Goal: Information Seeking & Learning: Learn about a topic

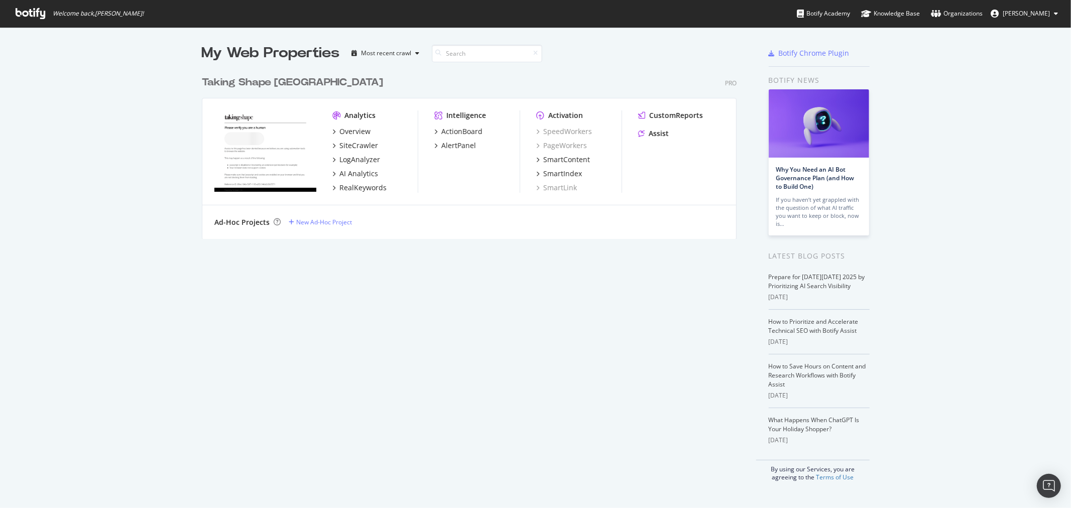
scroll to position [500, 1055]
click at [548, 157] on div "SmartContent" at bounding box center [567, 160] width 47 height 10
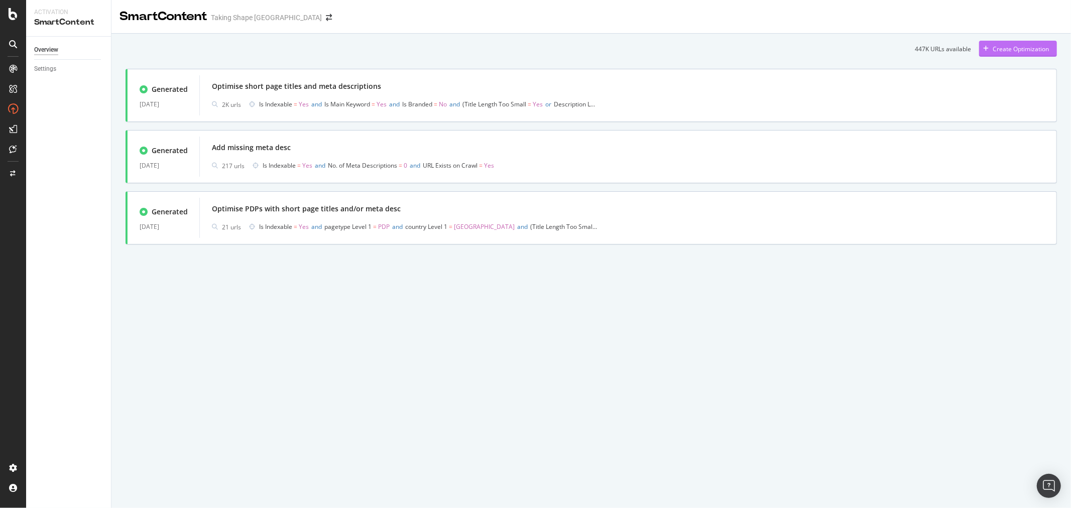
click at [1002, 47] on div "Create Optimization" at bounding box center [1021, 49] width 56 height 9
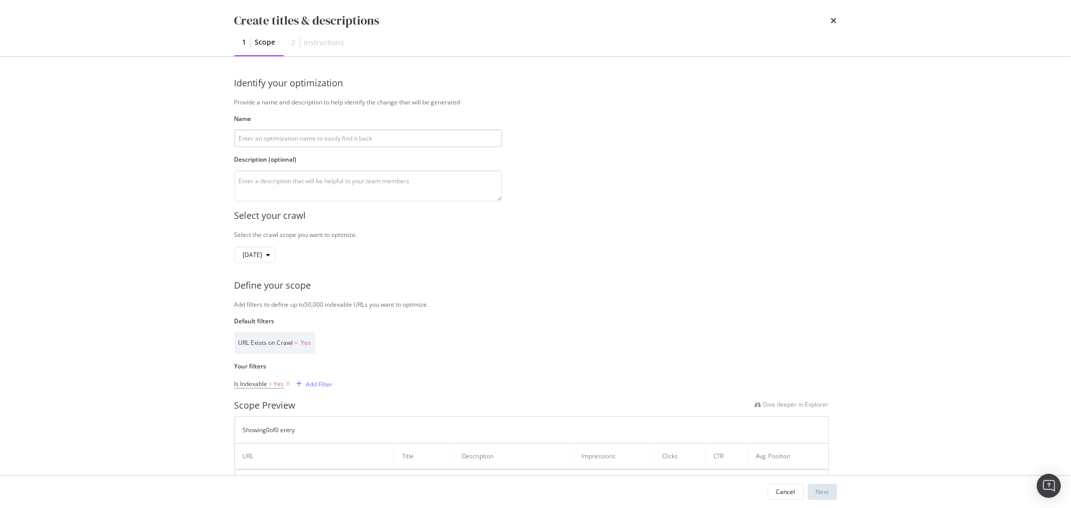
click at [256, 137] on input "modal" at bounding box center [369, 139] width 268 height 18
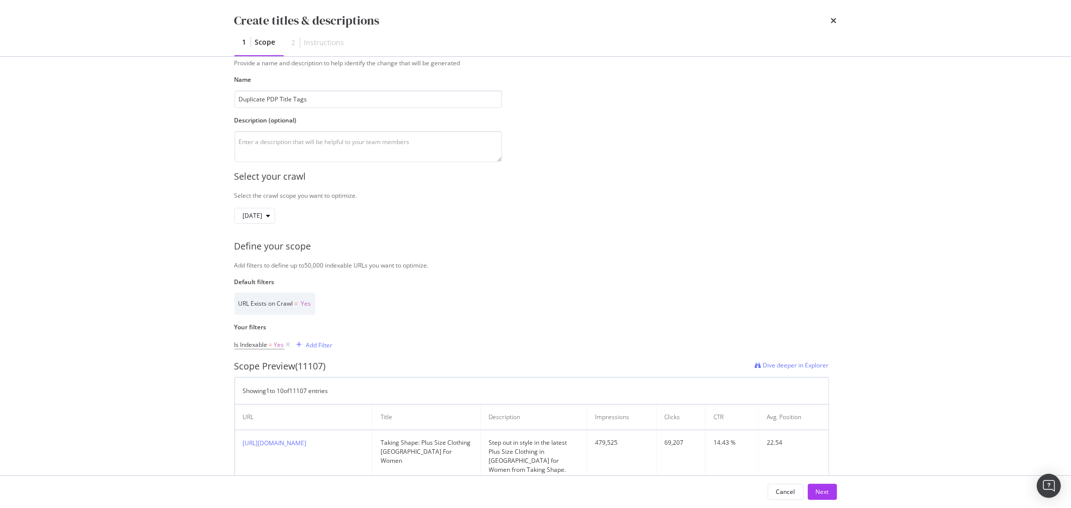
scroll to position [56, 0]
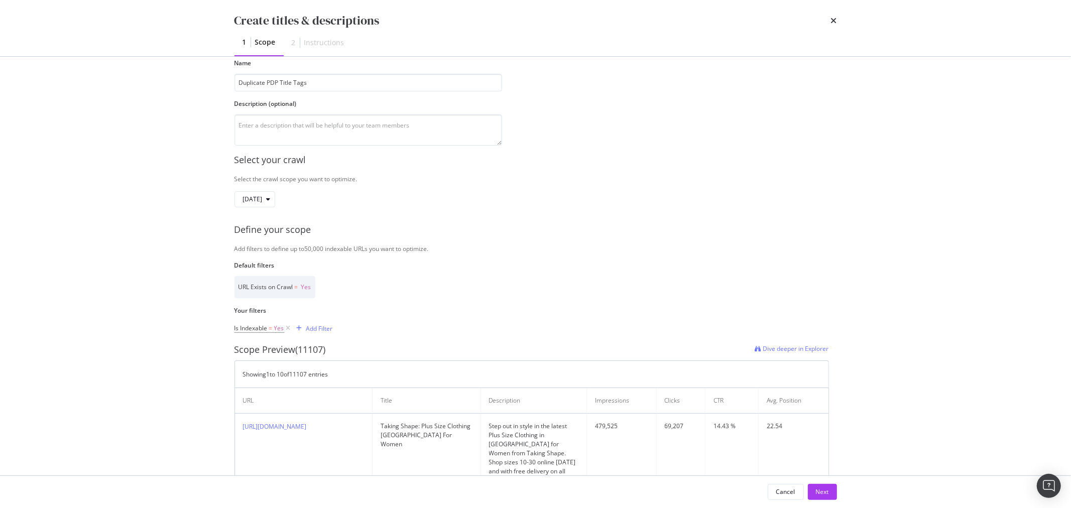
type input "Duplicate PDP Title Tags"
drag, startPoint x: 244, startPoint y: 251, endPoint x: 435, endPoint y: 253, distance: 190.9
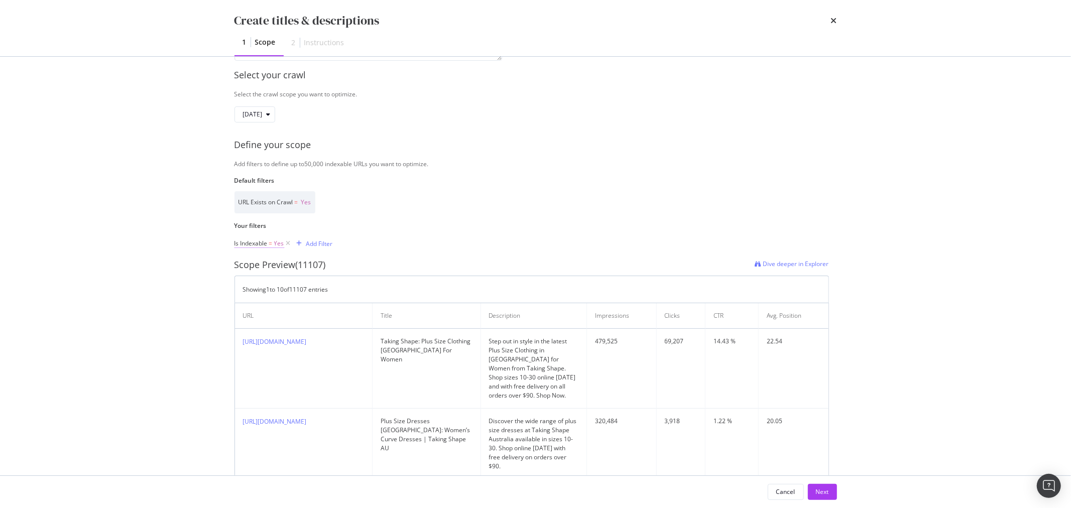
scroll to position [167, 0]
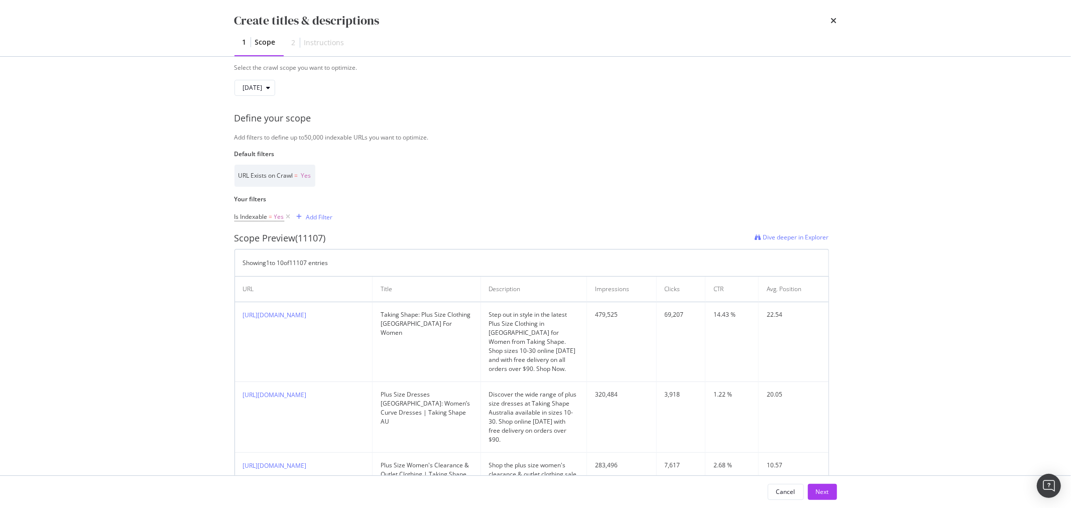
click at [402, 182] on div "URL Exists on Crawl = Yes" at bounding box center [532, 176] width 595 height 22
click at [327, 218] on div "Add Filter" at bounding box center [319, 217] width 27 height 9
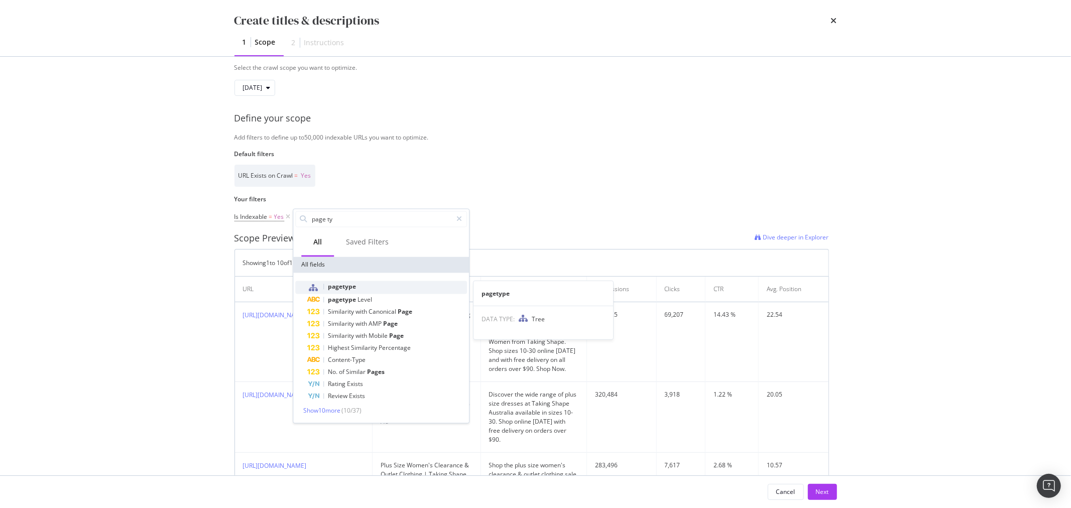
type input "page ty"
click at [343, 281] on div "pagetype" at bounding box center [387, 287] width 160 height 13
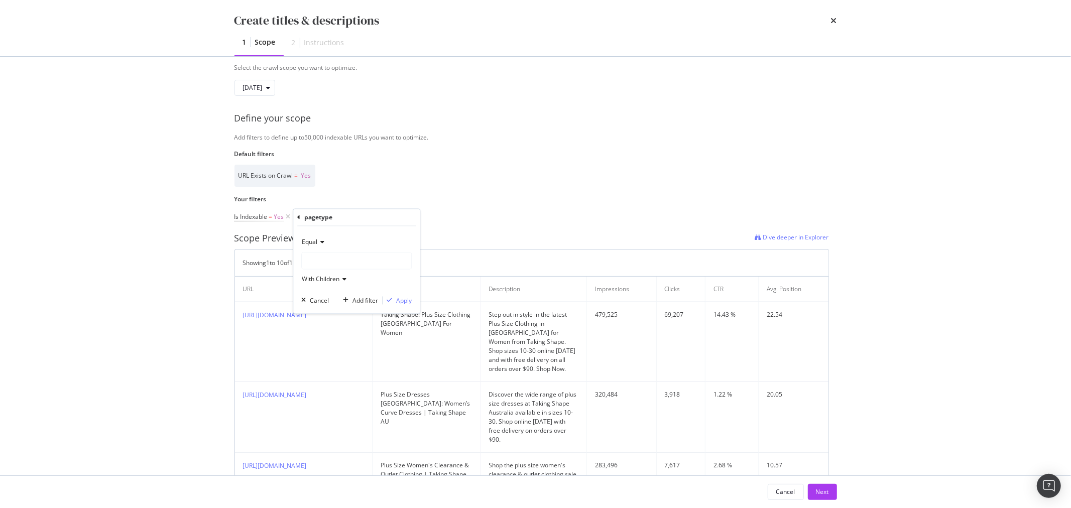
click at [333, 257] on div "modal" at bounding box center [357, 261] width 110 height 16
click at [324, 282] on div "PDP 11,101 URLS" at bounding box center [357, 281] width 107 height 13
click at [343, 281] on icon "modal" at bounding box center [343, 280] width 7 height 6
click at [343, 278] on icon "modal" at bounding box center [343, 280] width 7 height 6
click at [405, 301] on div "Apply" at bounding box center [404, 300] width 16 height 9
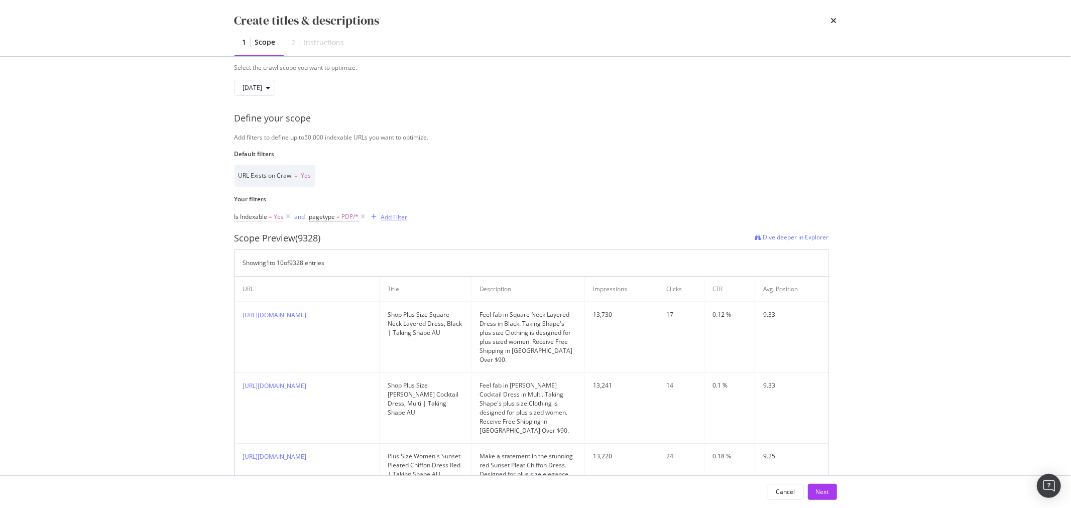
click at [387, 219] on div "Add Filter" at bounding box center [394, 217] width 27 height 9
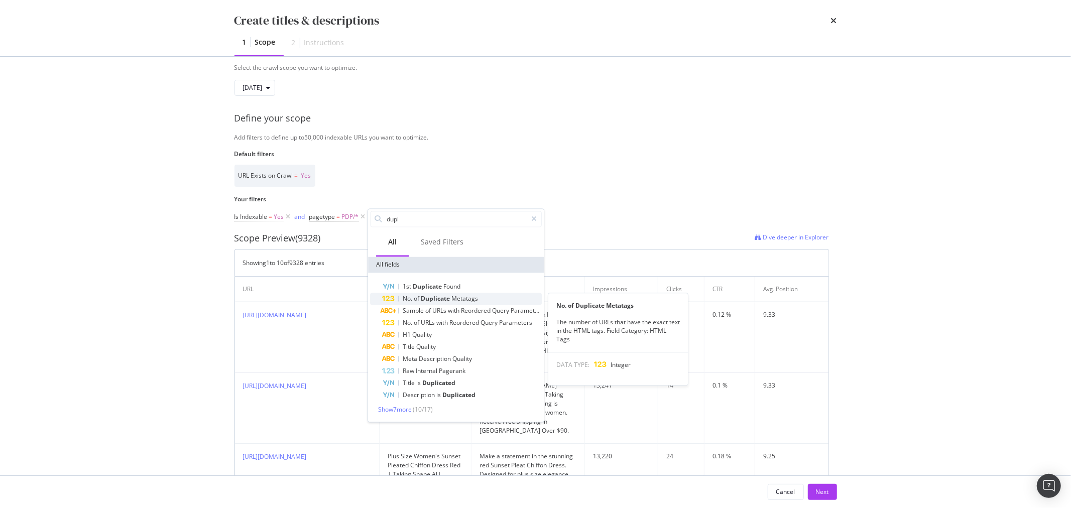
type input "dupl"
click at [450, 298] on span "Duplicate" at bounding box center [436, 299] width 31 height 9
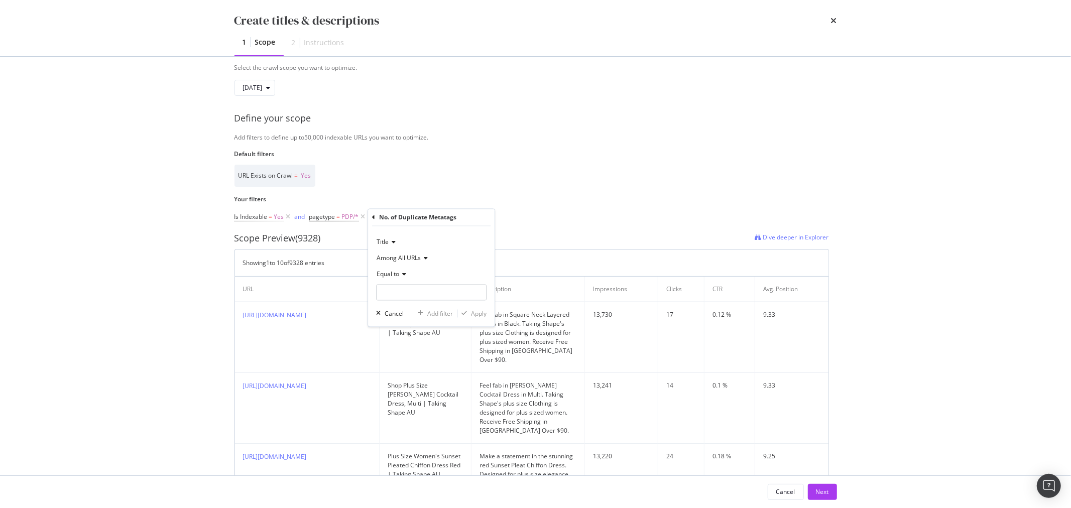
click at [405, 257] on span "Among All URLs" at bounding box center [399, 258] width 44 height 9
click at [424, 257] on icon "modal" at bounding box center [424, 259] width 7 height 6
click at [398, 290] on input "modal" at bounding box center [431, 293] width 111 height 16
click at [404, 275] on icon "modal" at bounding box center [402, 275] width 7 height 6
click at [399, 347] on span "Greater than" at bounding box center [399, 347] width 36 height 9
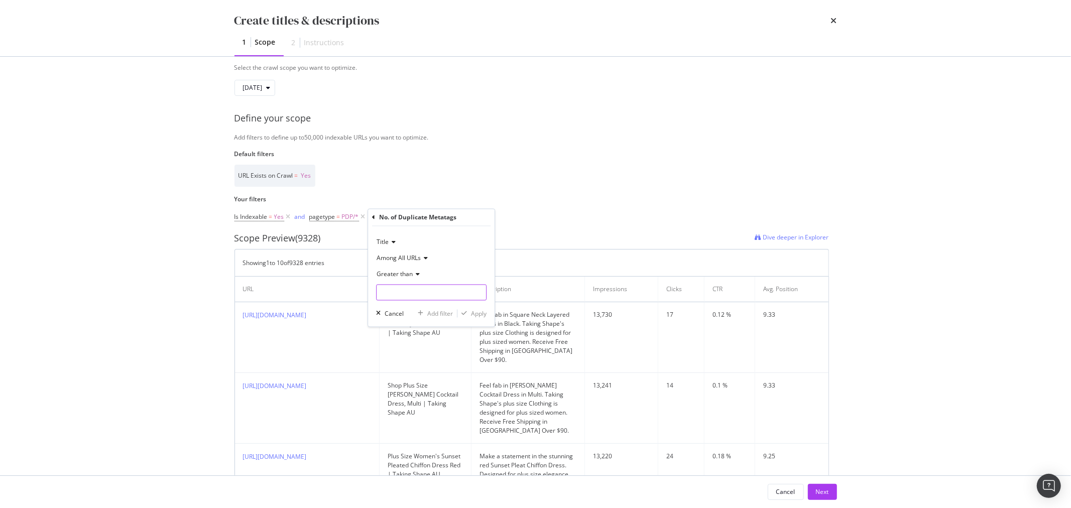
click at [412, 290] on input "modal" at bounding box center [431, 293] width 111 height 16
type input "1"
click at [481, 314] on div "Apply" at bounding box center [479, 313] width 16 height 9
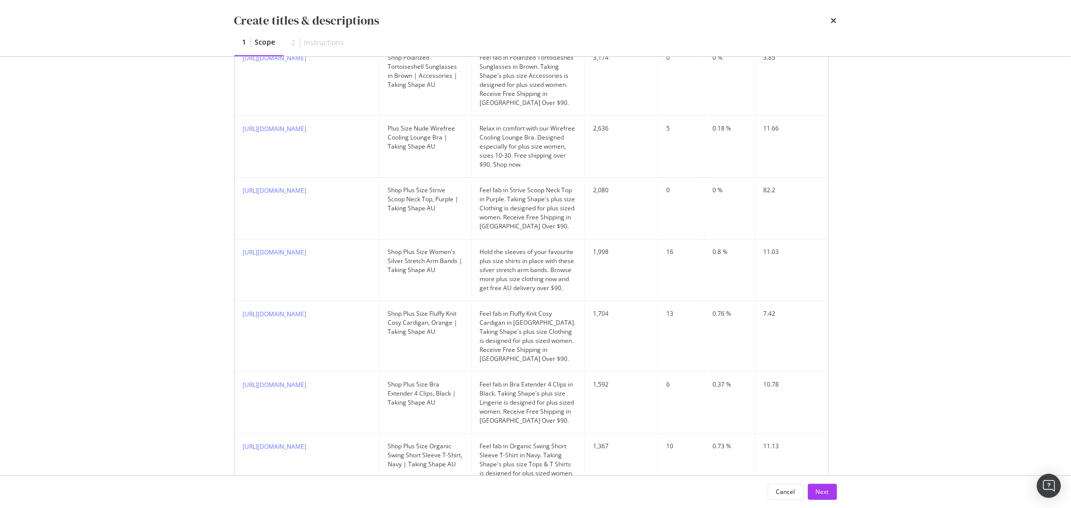
scroll to position [678, 0]
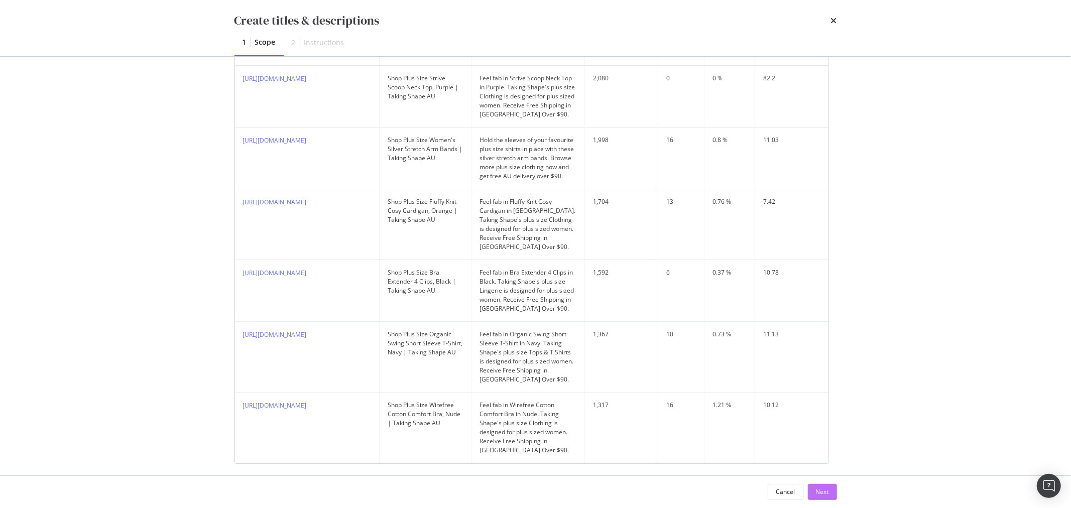
click at [825, 494] on div "Next" at bounding box center [822, 492] width 13 height 9
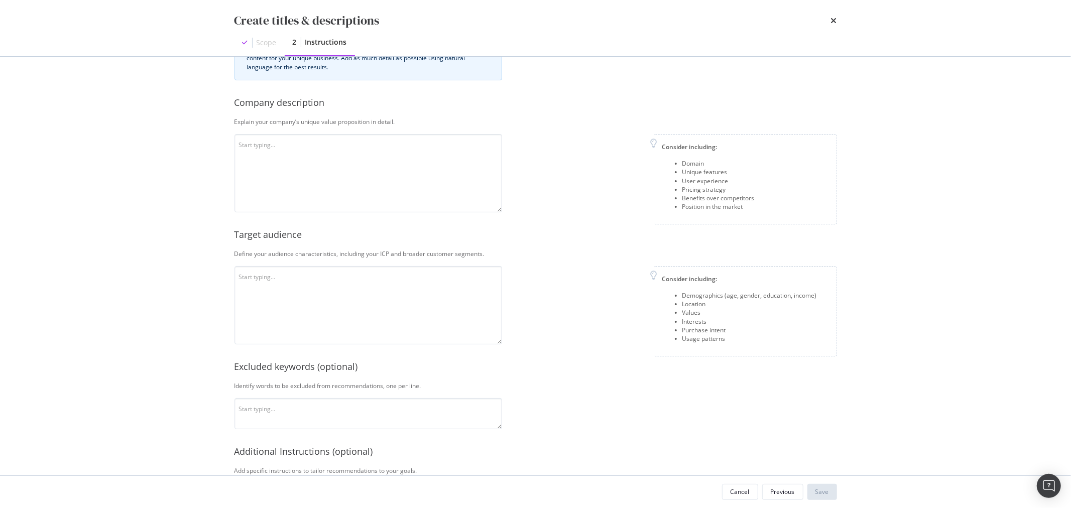
scroll to position [0, 0]
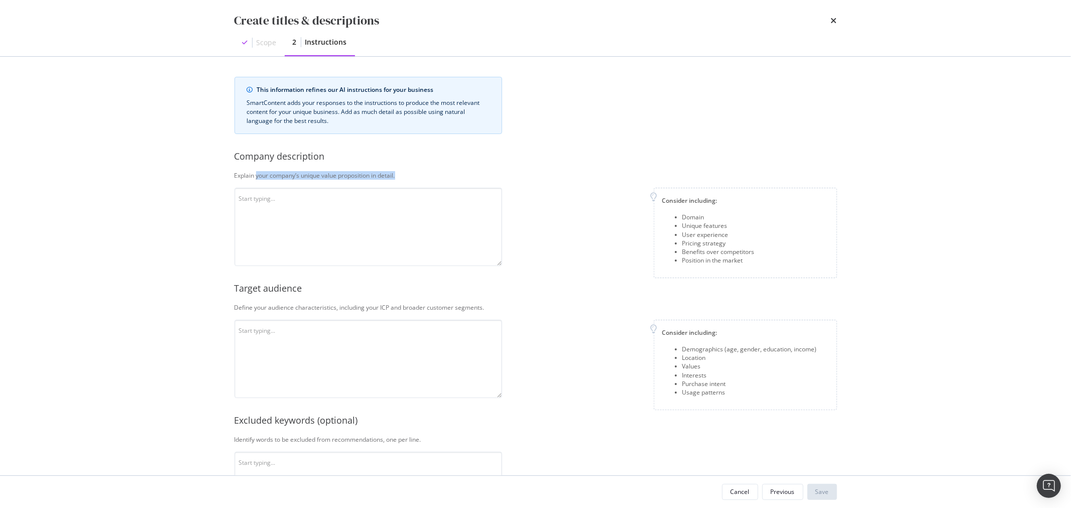
drag, startPoint x: 257, startPoint y: 174, endPoint x: 417, endPoint y: 174, distance: 160.2
click at [417, 174] on div "Explain your company’s unique value proposition in detail." at bounding box center [536, 175] width 603 height 9
click at [320, 203] on textarea "modal" at bounding box center [369, 227] width 268 height 78
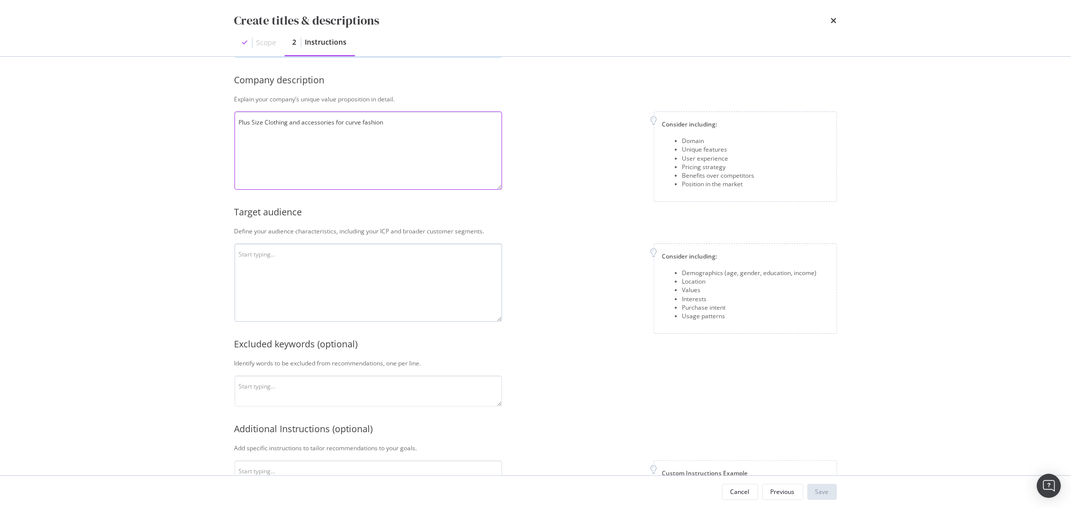
scroll to position [112, 0]
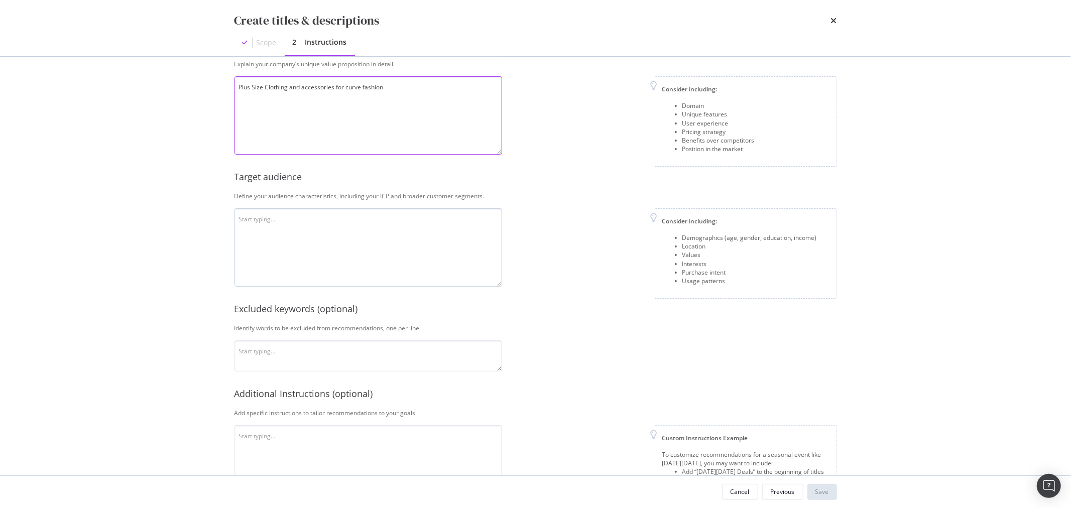
type textarea "Plus Size Clothing and accessories for curve fashion"
click at [290, 224] on textarea "modal" at bounding box center [369, 247] width 268 height 78
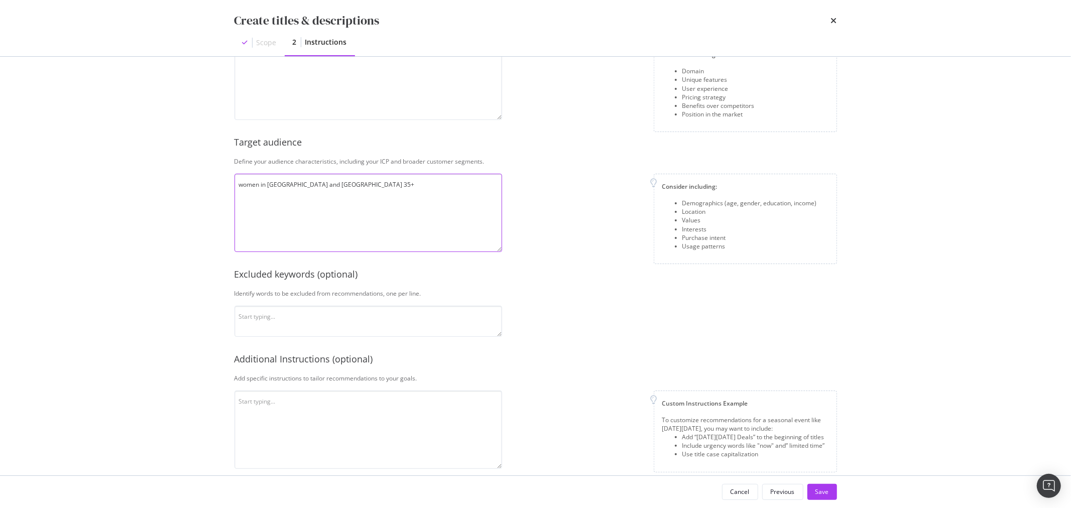
scroll to position [159, 0]
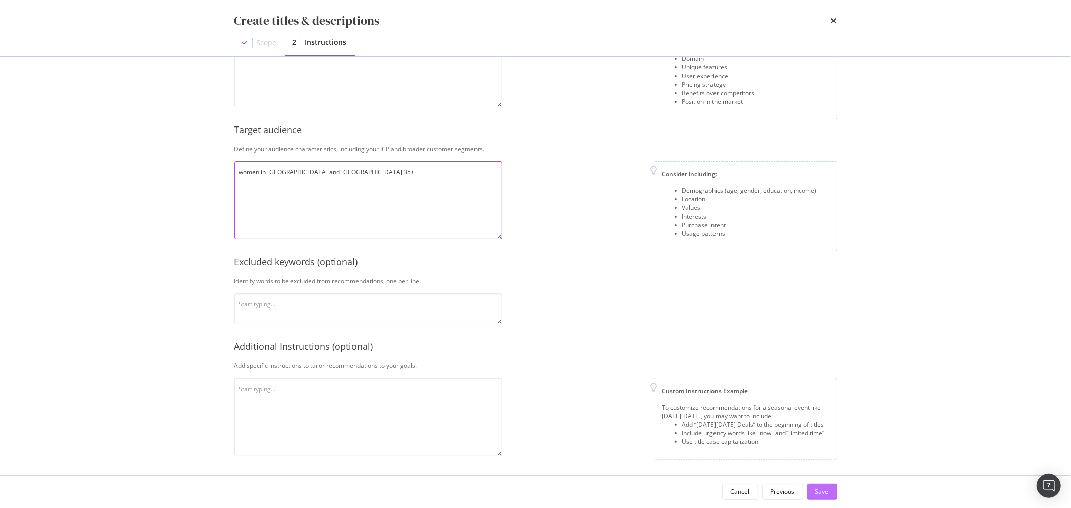
type textarea "women in [GEOGRAPHIC_DATA] and [GEOGRAPHIC_DATA] 35+"
click at [823, 493] on div "Save" at bounding box center [823, 492] width 14 height 9
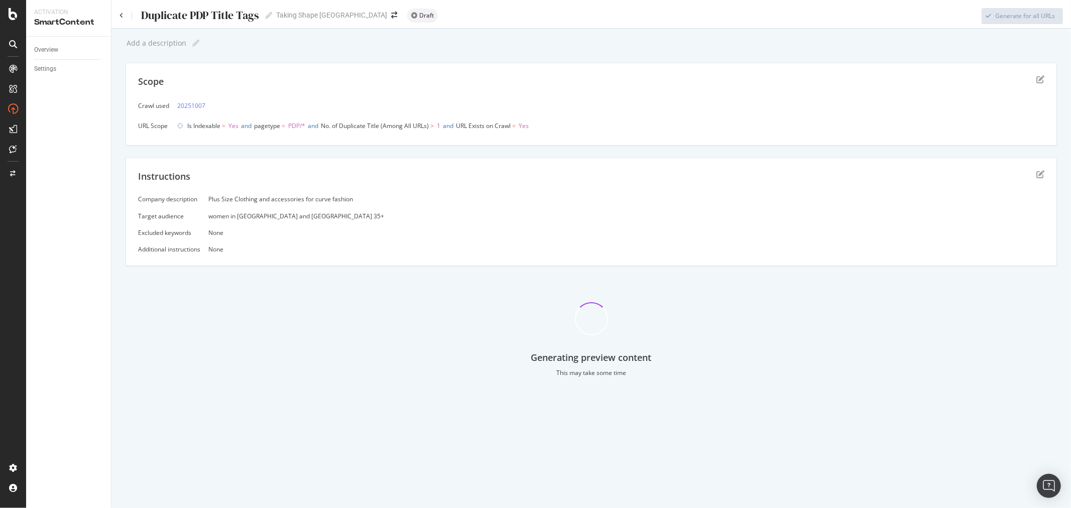
drag, startPoint x: 475, startPoint y: 317, endPoint x: 482, endPoint y: 307, distance: 12.6
click at [475, 317] on div "Generating preview content This may take some time" at bounding box center [592, 331] width 932 height 107
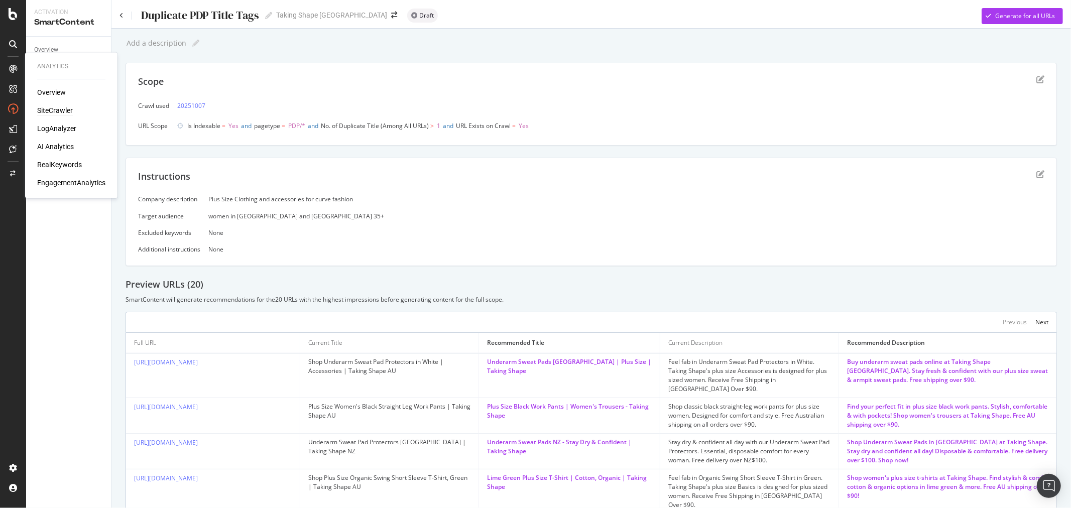
click at [46, 108] on div "SiteCrawler" at bounding box center [55, 111] width 36 height 10
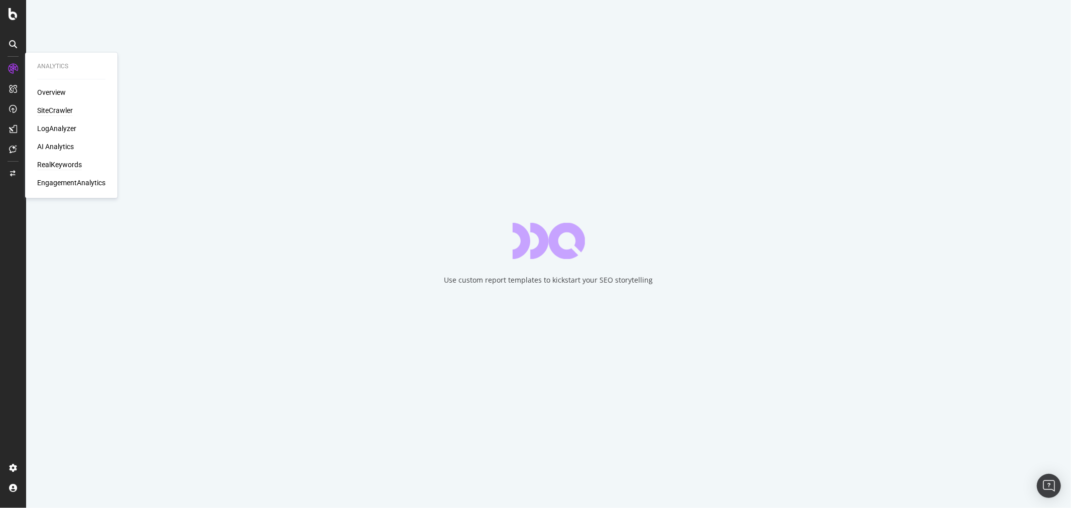
click at [61, 166] on div "RealKeywords" at bounding box center [59, 165] width 45 height 10
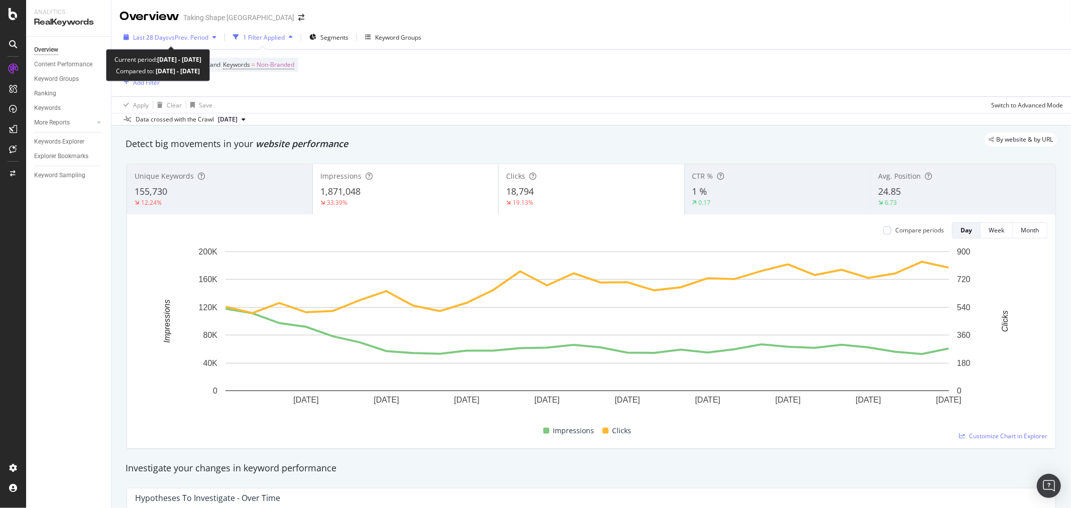
click at [173, 35] on span "vs Prev. Period" at bounding box center [189, 37] width 40 height 9
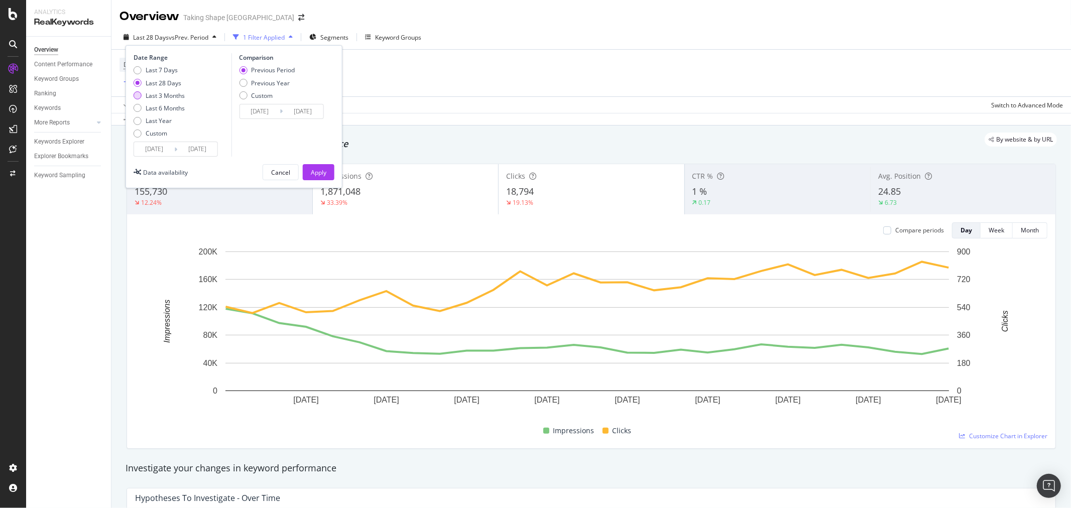
click at [161, 97] on div "Last 3 Months" at bounding box center [165, 95] width 39 height 9
type input "[DATE]"
click at [317, 171] on div "Apply" at bounding box center [319, 172] width 16 height 9
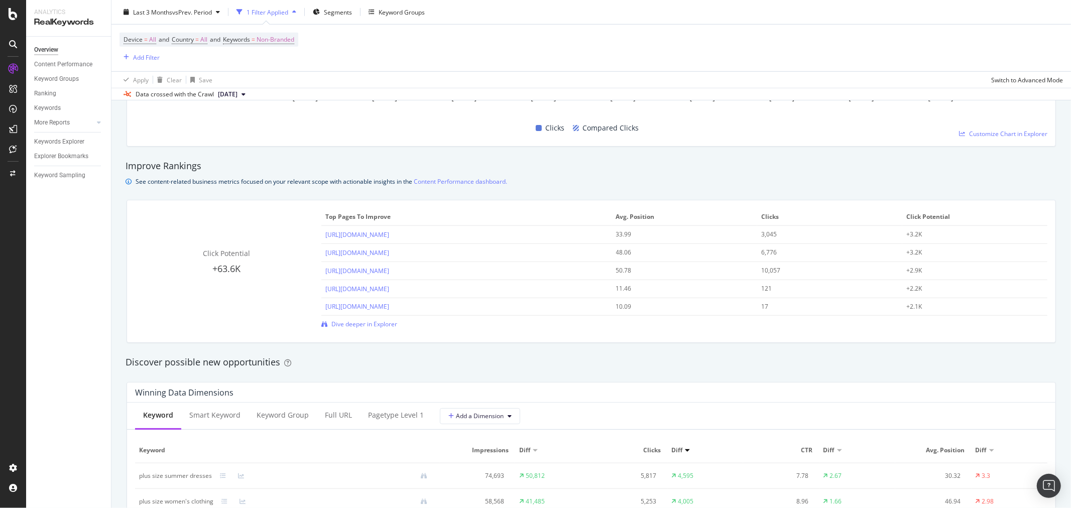
scroll to position [614, 0]
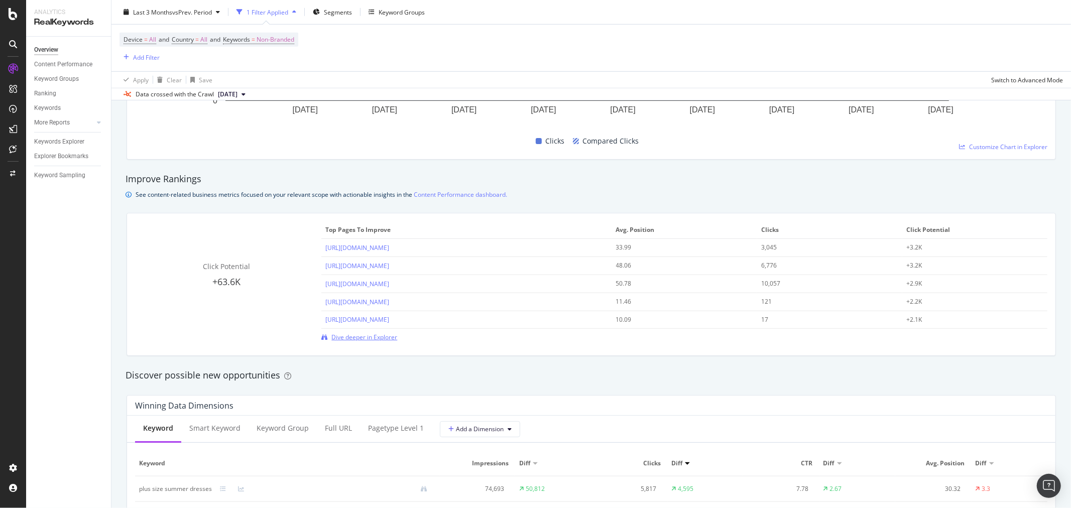
click at [350, 340] on span "Dive deeper in Explorer" at bounding box center [365, 337] width 66 height 9
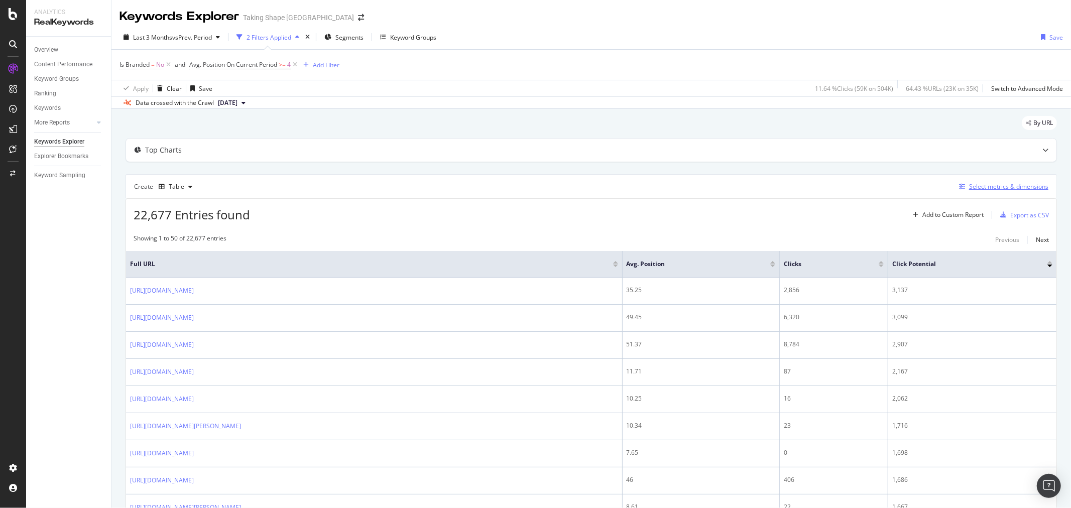
click at [978, 188] on div "Select metrics & dimensions" at bounding box center [1009, 186] width 79 height 9
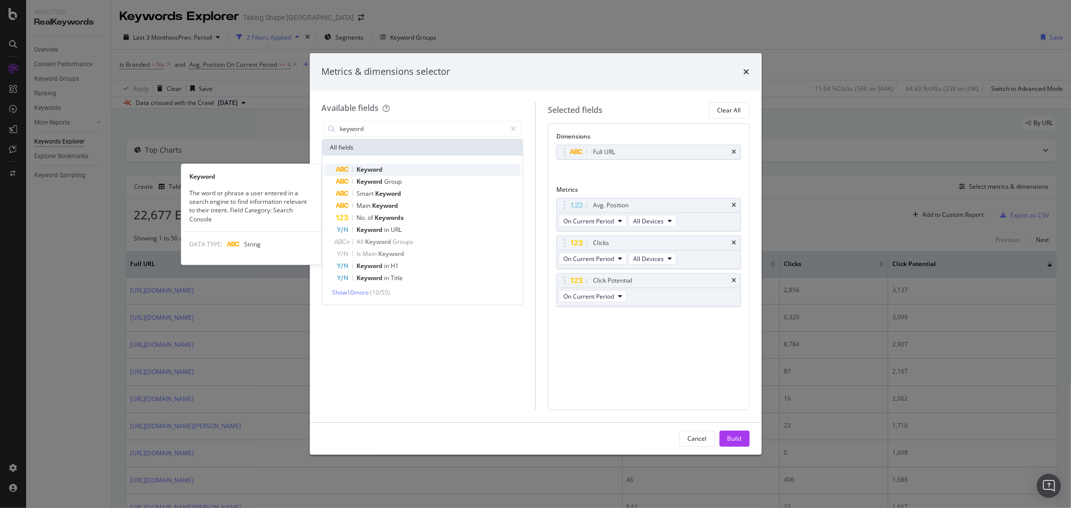
type input "keyword"
click at [373, 168] on span "Keyword" at bounding box center [370, 169] width 26 height 9
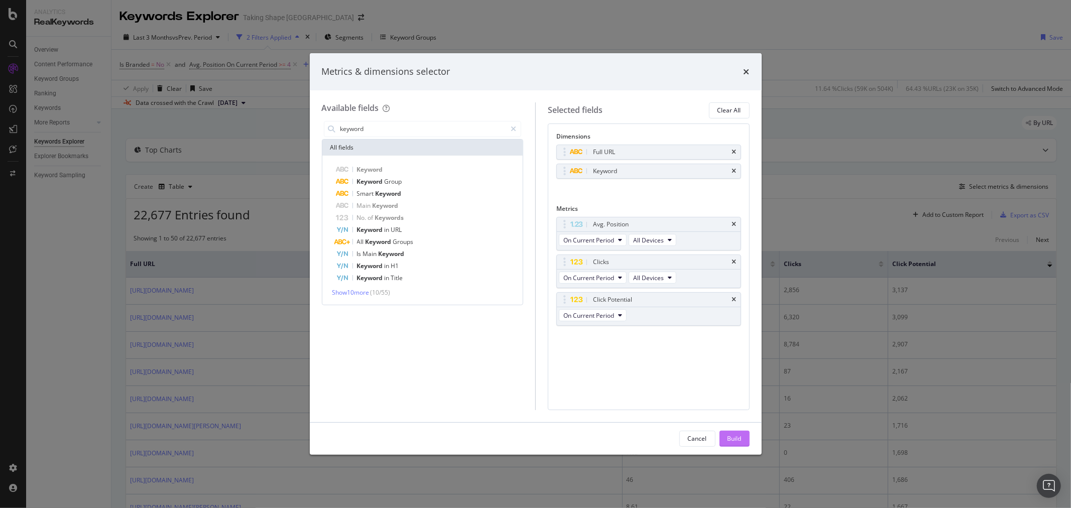
click at [737, 441] on div "Build" at bounding box center [735, 439] width 14 height 9
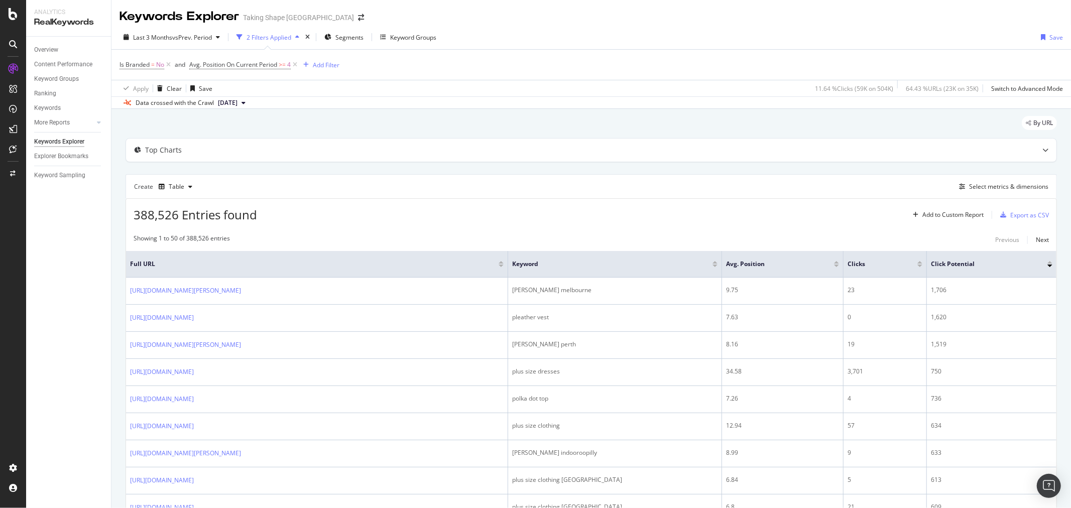
click at [599, 29] on div "Last 3 Months vs Prev. Period 2 Filters Applied Segments Keyword Groups Save" at bounding box center [592, 39] width 960 height 20
click at [299, 37] on icon "button" at bounding box center [297, 37] width 4 height 6
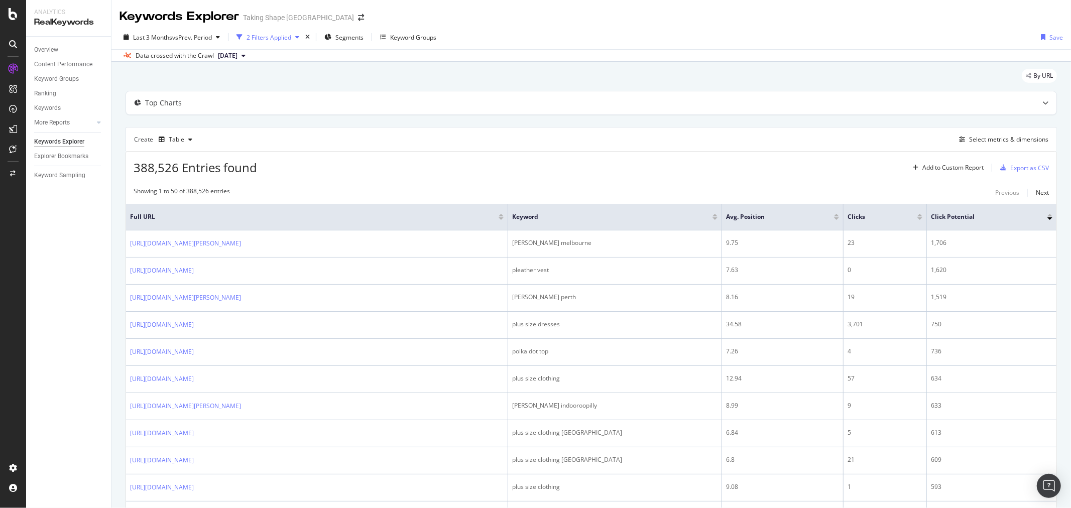
click at [299, 37] on icon "button" at bounding box center [297, 37] width 4 height 6
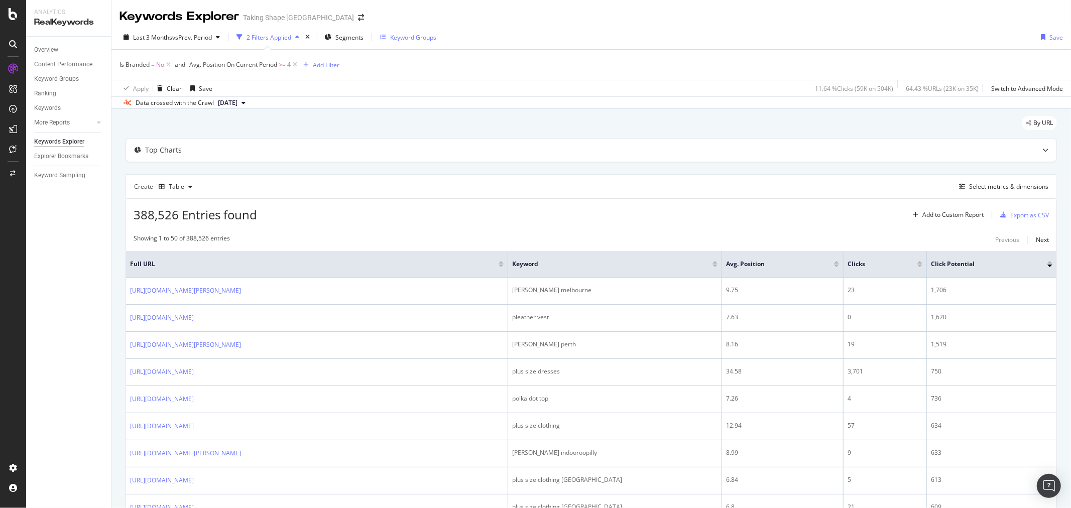
click at [419, 37] on div "Keyword Groups" at bounding box center [413, 37] width 46 height 9
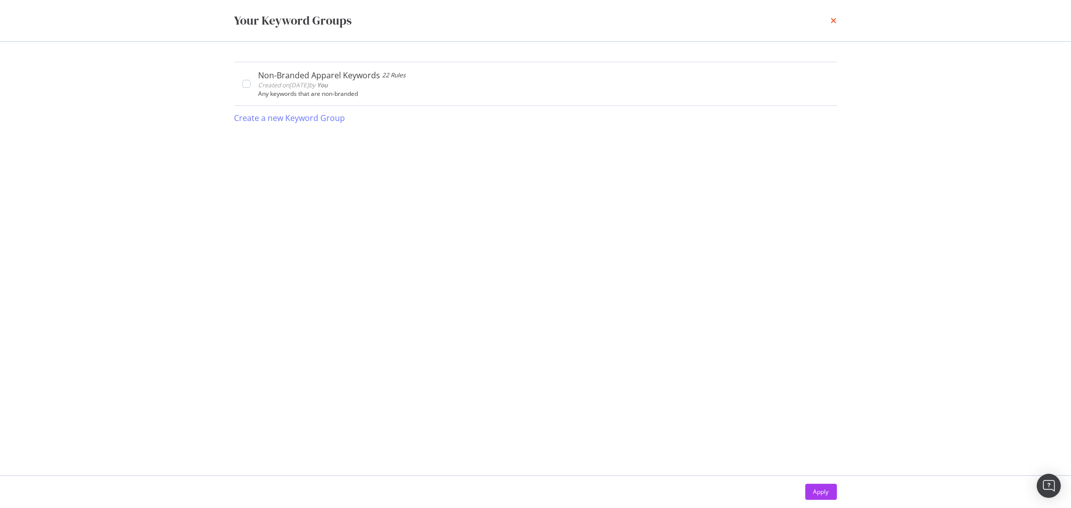
click at [832, 17] on icon "times" at bounding box center [834, 21] width 6 height 8
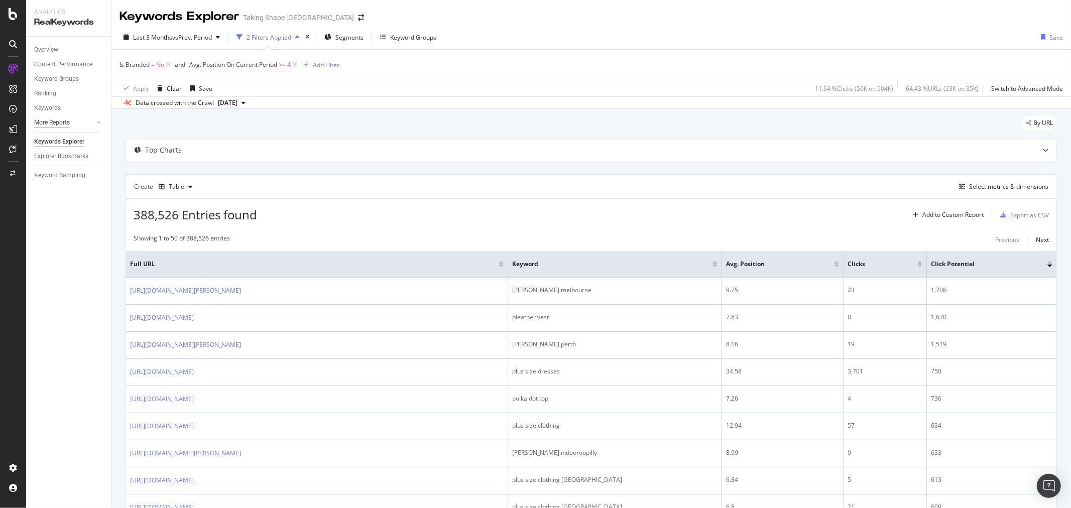
click at [57, 123] on div "More Reports" at bounding box center [52, 123] width 36 height 11
